Goal: Information Seeking & Learning: Learn about a topic

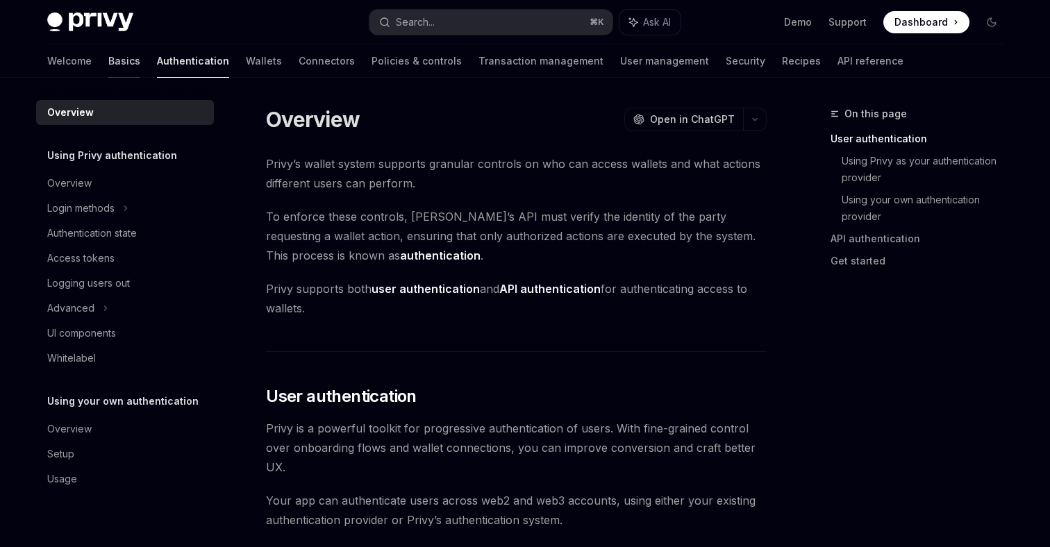
click at [108, 67] on link "Basics" at bounding box center [124, 60] width 32 height 33
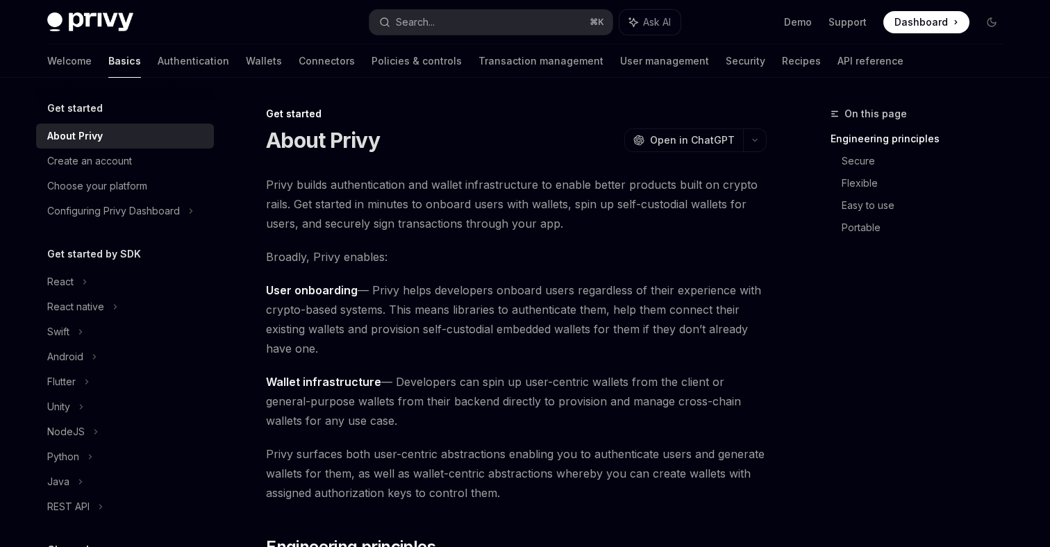
click at [94, 114] on h5 "Get started" at bounding box center [75, 108] width 56 height 17
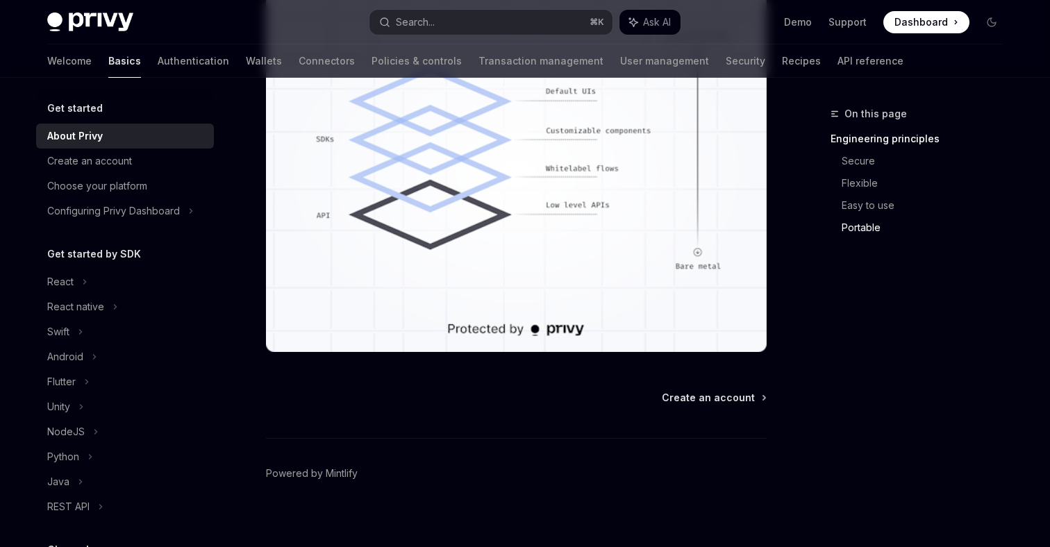
scroll to position [1269, 0]
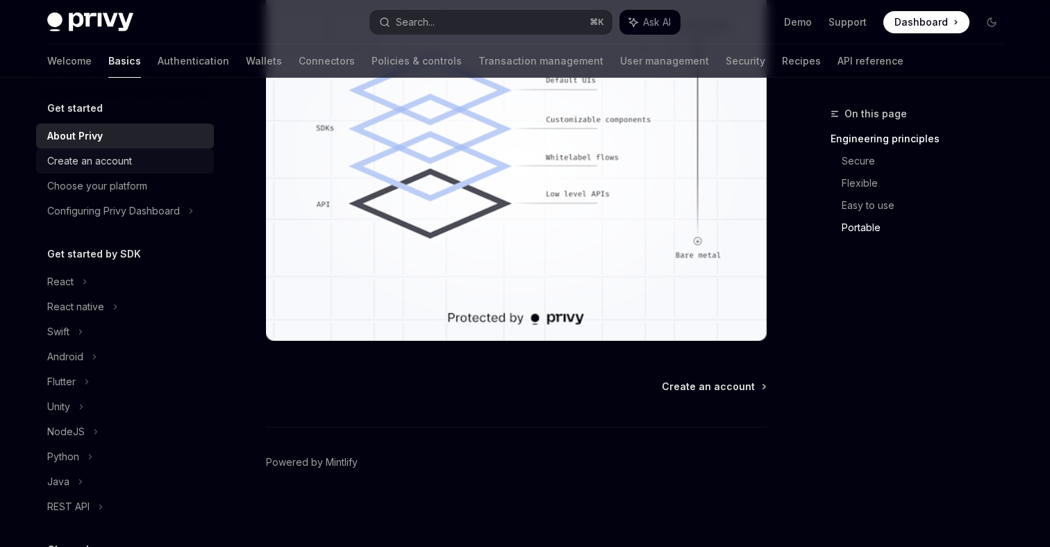
click at [123, 158] on div "Create an account" at bounding box center [89, 161] width 85 height 17
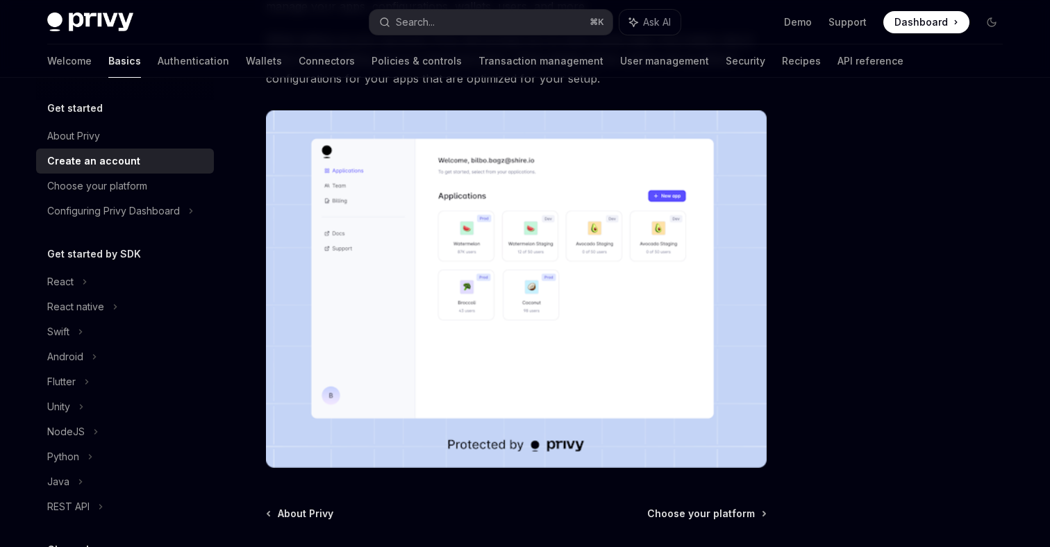
scroll to position [325, 0]
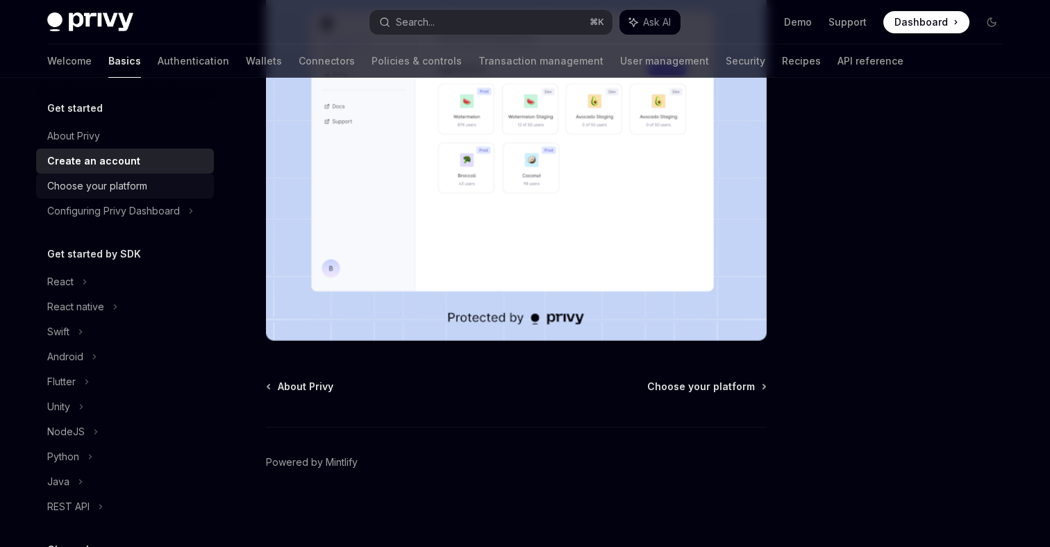
click at [104, 181] on div "Choose your platform" at bounding box center [97, 186] width 100 height 17
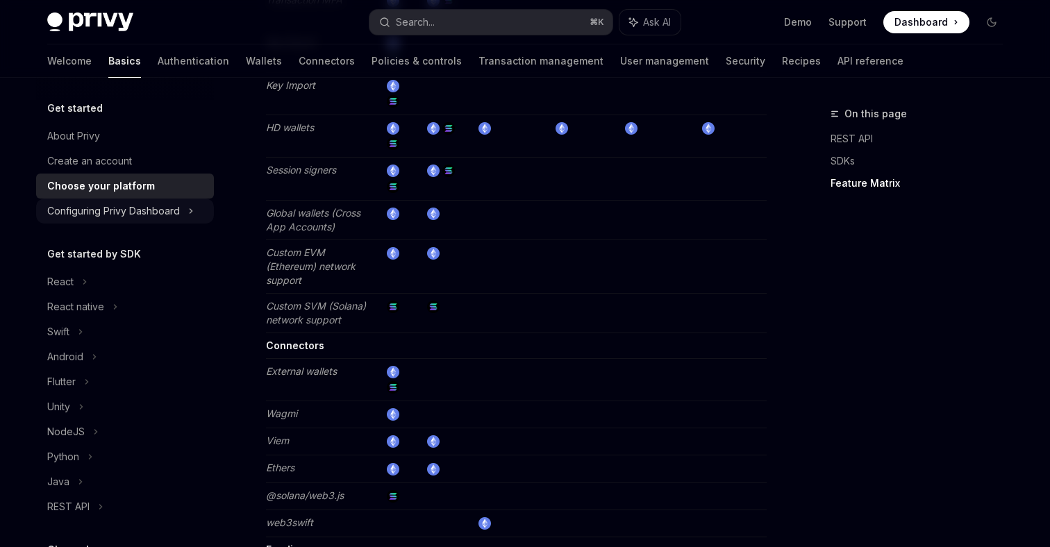
click at [126, 205] on div "Configuring Privy Dashboard" at bounding box center [113, 211] width 133 height 17
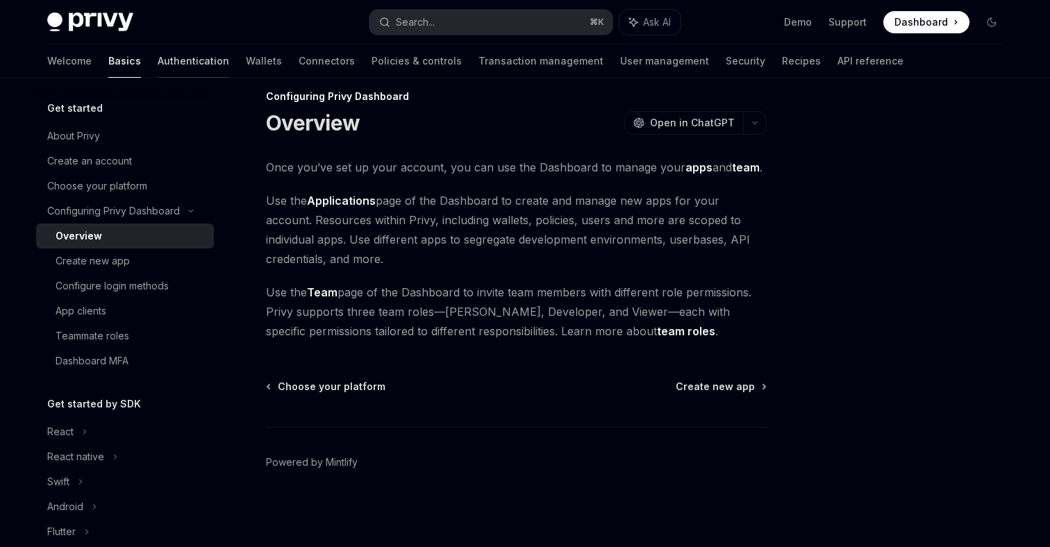
click at [158, 60] on link "Authentication" at bounding box center [194, 60] width 72 height 33
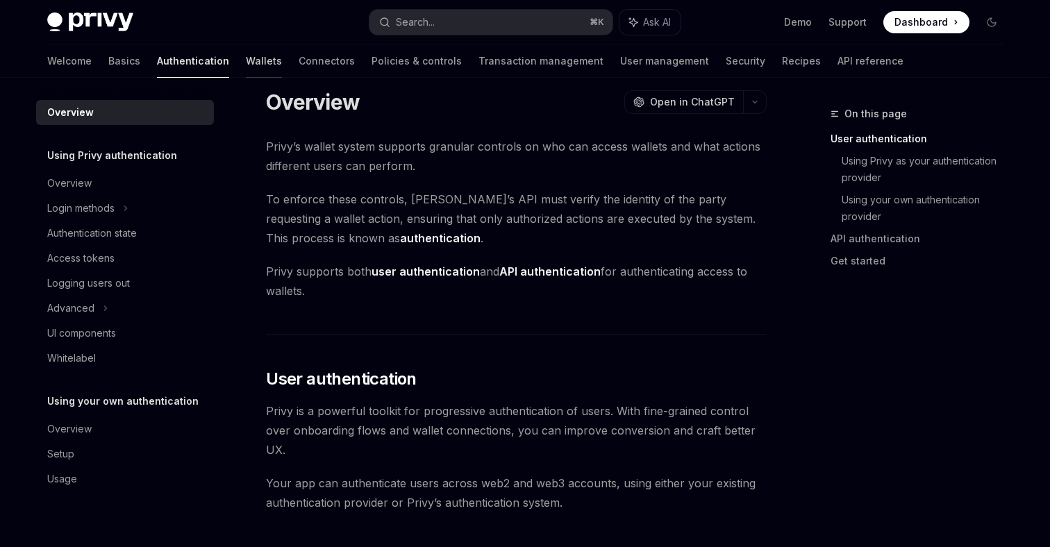
click at [246, 62] on link "Wallets" at bounding box center [264, 60] width 36 height 33
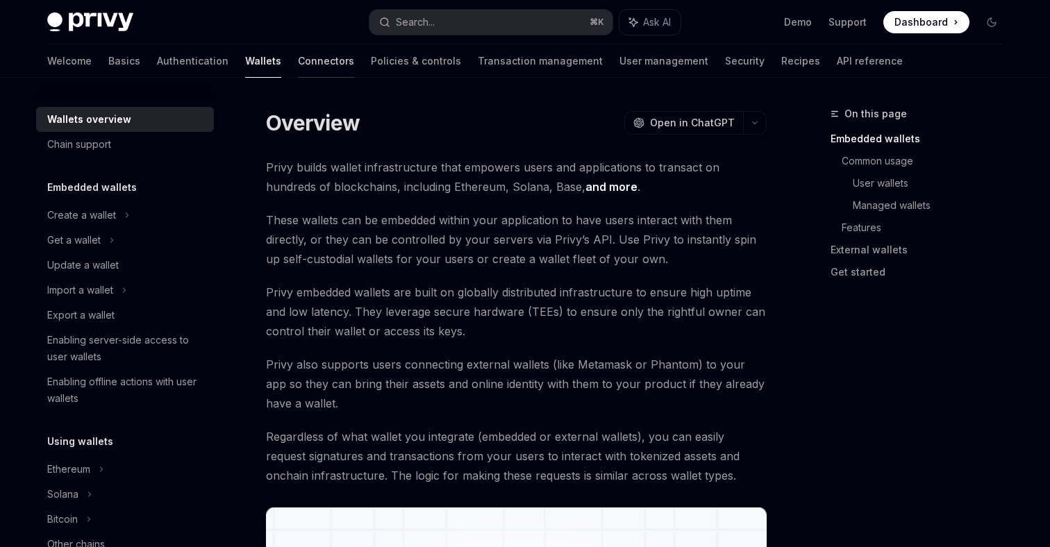
click at [298, 60] on link "Connectors" at bounding box center [326, 60] width 56 height 33
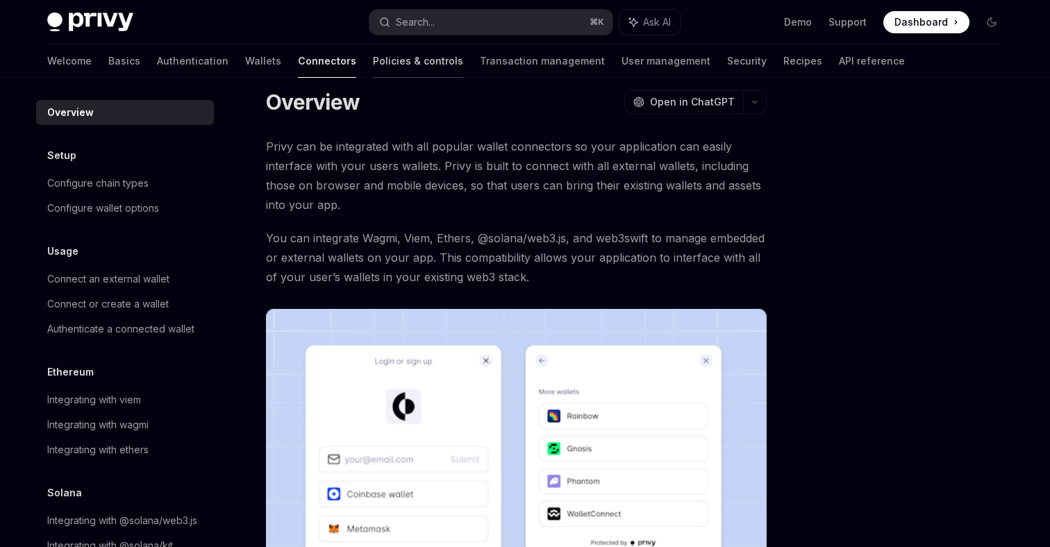
click at [373, 60] on link "Policies & controls" at bounding box center [418, 60] width 90 height 33
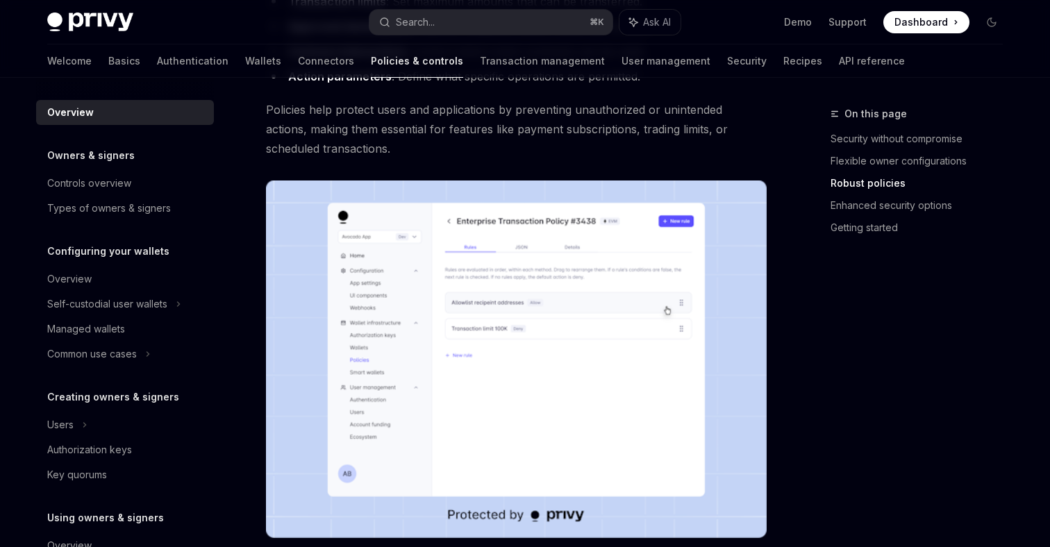
scroll to position [729, 0]
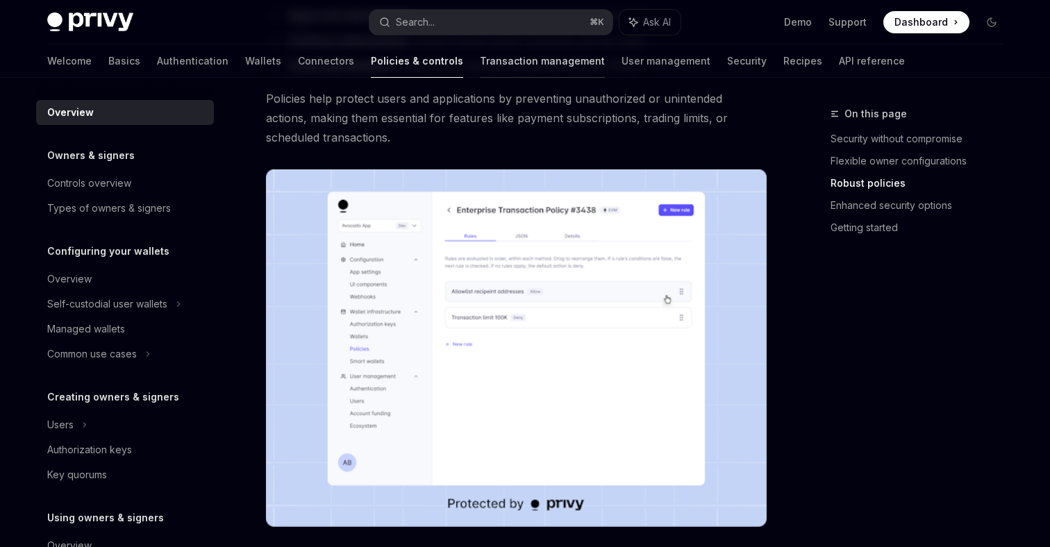
click at [480, 53] on link "Transaction management" at bounding box center [542, 60] width 125 height 33
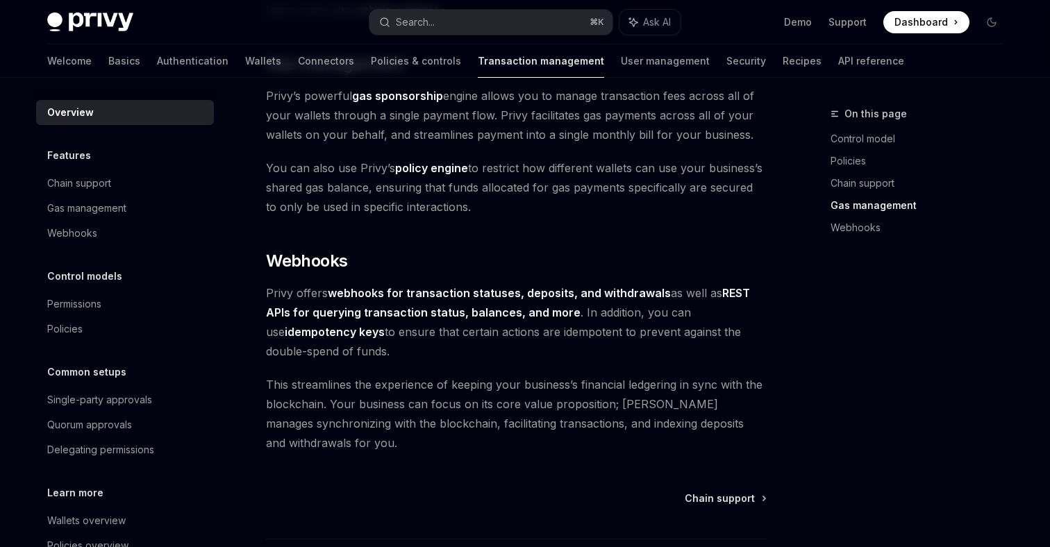
scroll to position [1327, 0]
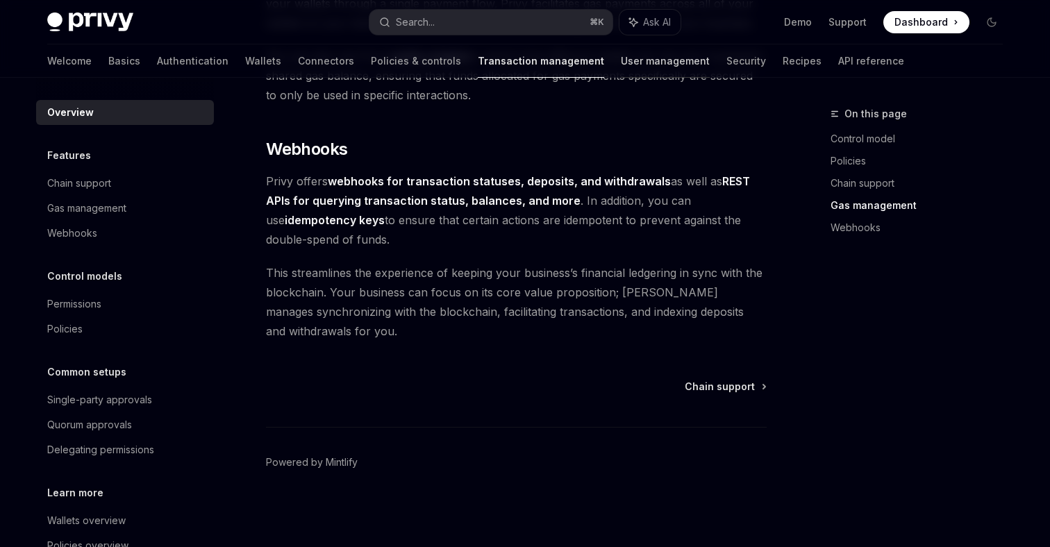
click at [621, 56] on link "User management" at bounding box center [665, 60] width 89 height 33
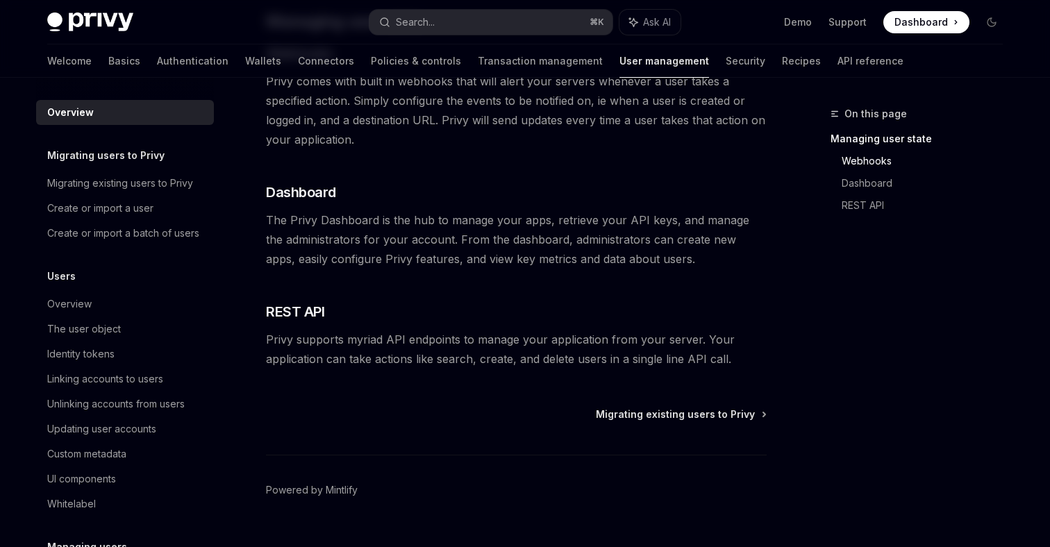
scroll to position [316, 0]
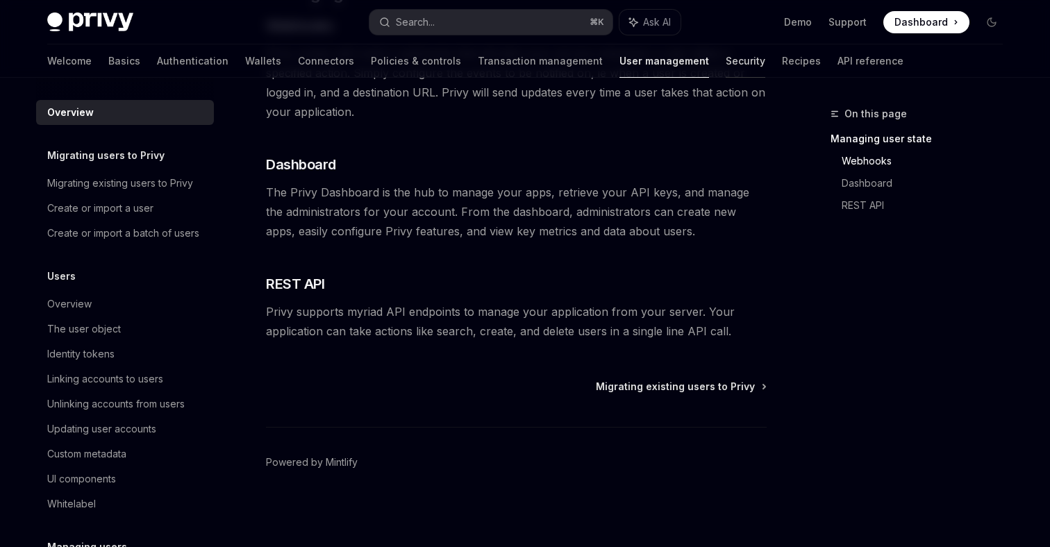
click at [725, 72] on link "Security" at bounding box center [745, 60] width 40 height 33
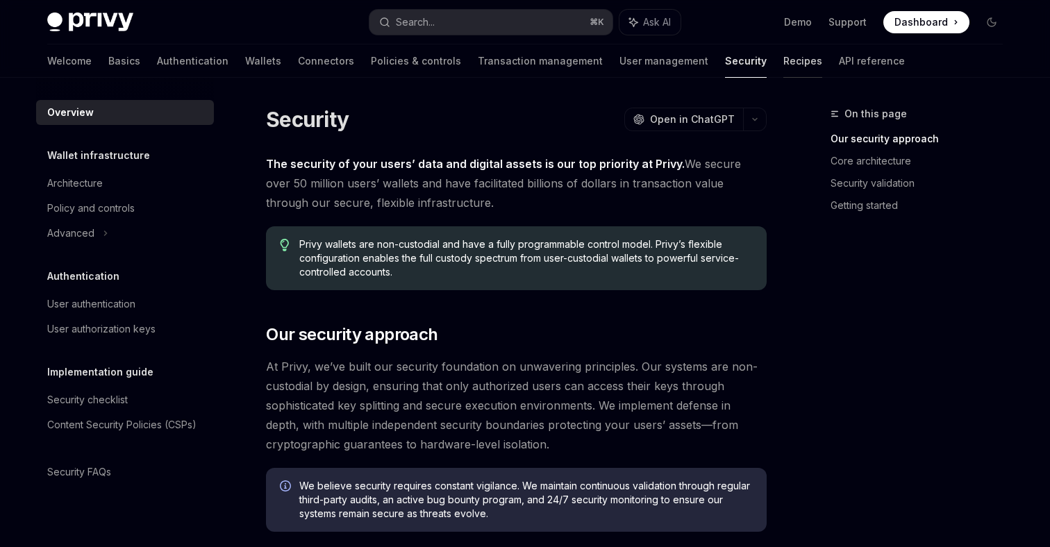
click at [783, 72] on link "Recipes" at bounding box center [802, 60] width 39 height 33
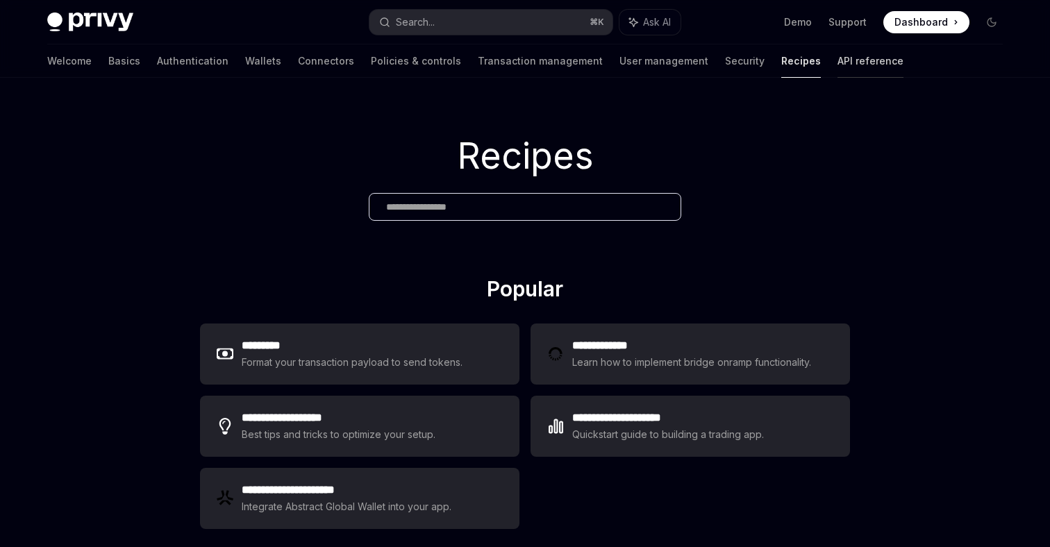
click at [837, 65] on link "API reference" at bounding box center [870, 60] width 66 height 33
type textarea "*"
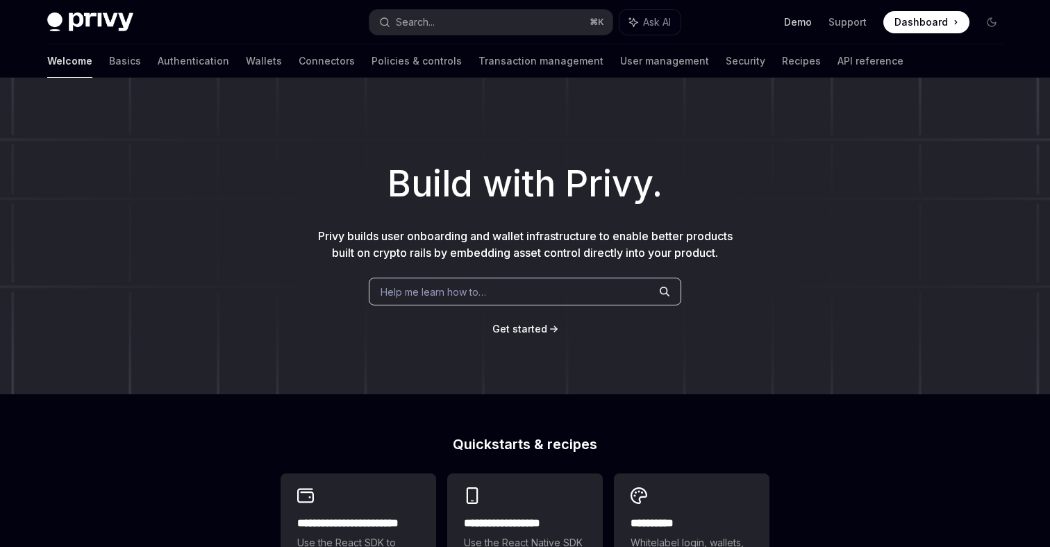
click at [800, 19] on link "Demo" at bounding box center [798, 22] width 28 height 14
click at [620, 65] on link "User management" at bounding box center [664, 60] width 89 height 33
type textarea "*"
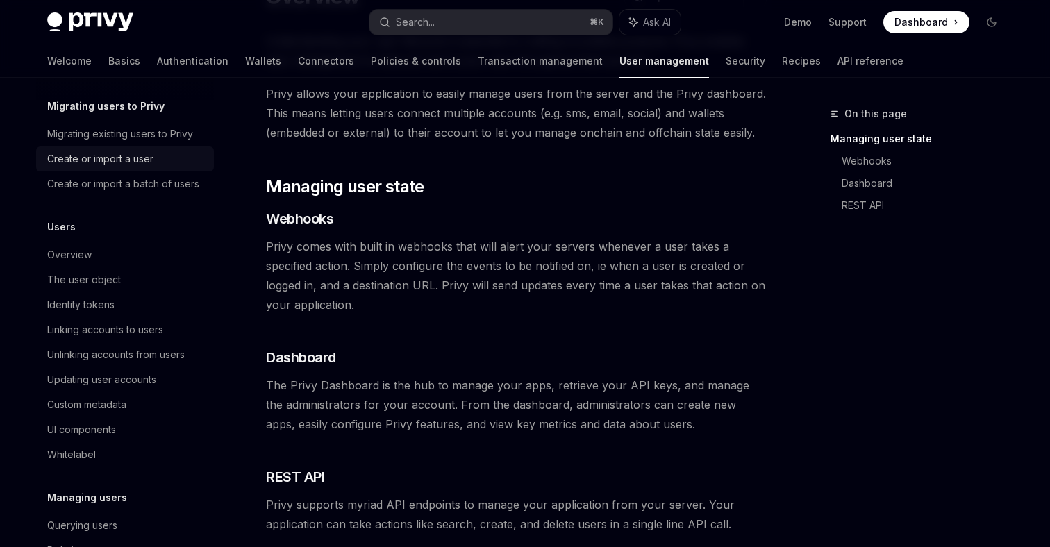
scroll to position [239, 0]
